Goal: Task Accomplishment & Management: Use online tool/utility

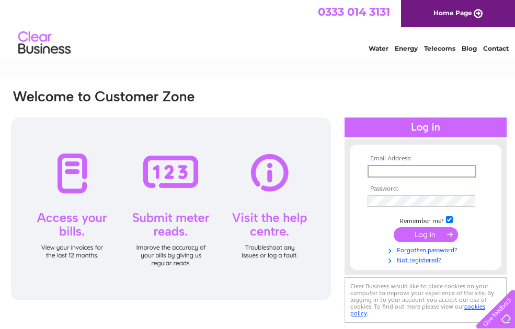
type input "[EMAIL_ADDRESS][DOMAIN_NAME]"
click at [426, 234] on input "submit" at bounding box center [426, 234] width 64 height 15
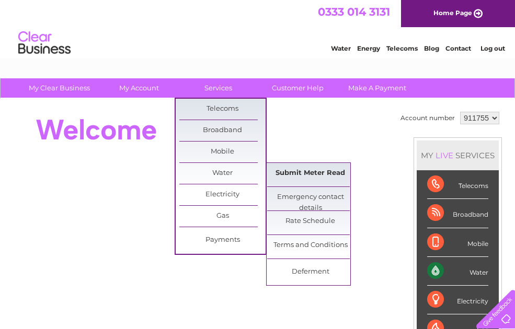
click at [303, 168] on link "Submit Meter Read" at bounding box center [310, 173] width 86 height 21
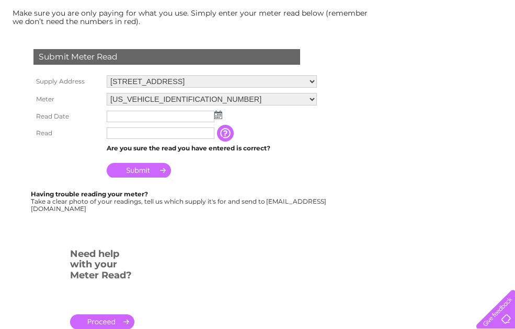
scroll to position [157, 0]
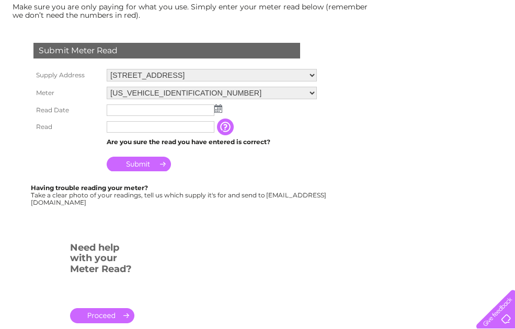
click at [218, 109] on img at bounding box center [218, 109] width 8 height 8
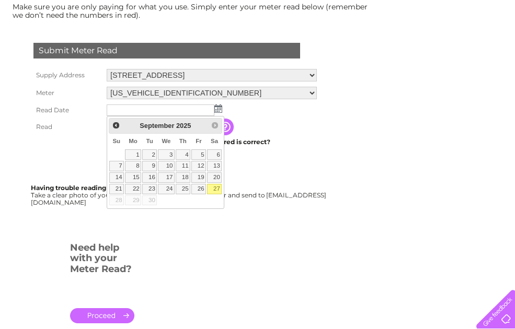
click at [215, 188] on link "27" at bounding box center [214, 189] width 15 height 10
type input "2025/09/27"
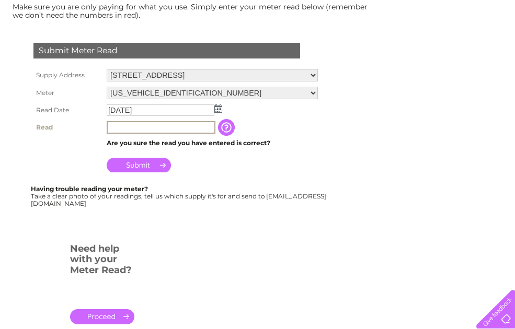
click at [203, 125] on input "text" at bounding box center [161, 127] width 109 height 13
type input "00053"
click at [146, 162] on input "Submit" at bounding box center [139, 165] width 64 height 15
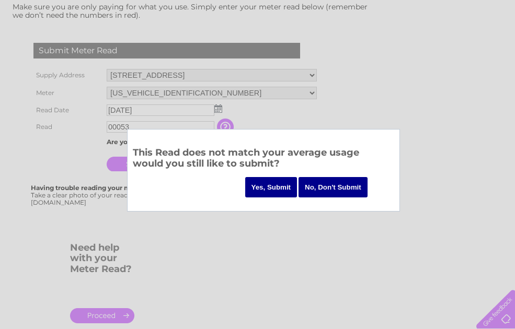
click at [270, 187] on input "Yes, Submit" at bounding box center [271, 187] width 52 height 20
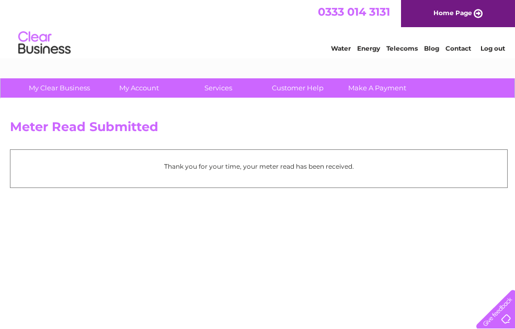
click at [493, 47] on link "Log out" at bounding box center [492, 48] width 25 height 8
